Goal: Task Accomplishment & Management: Use online tool/utility

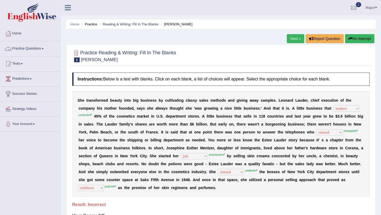
select select "makes"
select select "raised"
select select "job"
select select "stated"
select select "ruthless"
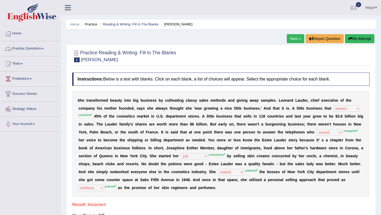
click at [27, 50] on link "Practice Questions" at bounding box center [30, 47] width 60 height 13
